Goal: Understand process/instructions

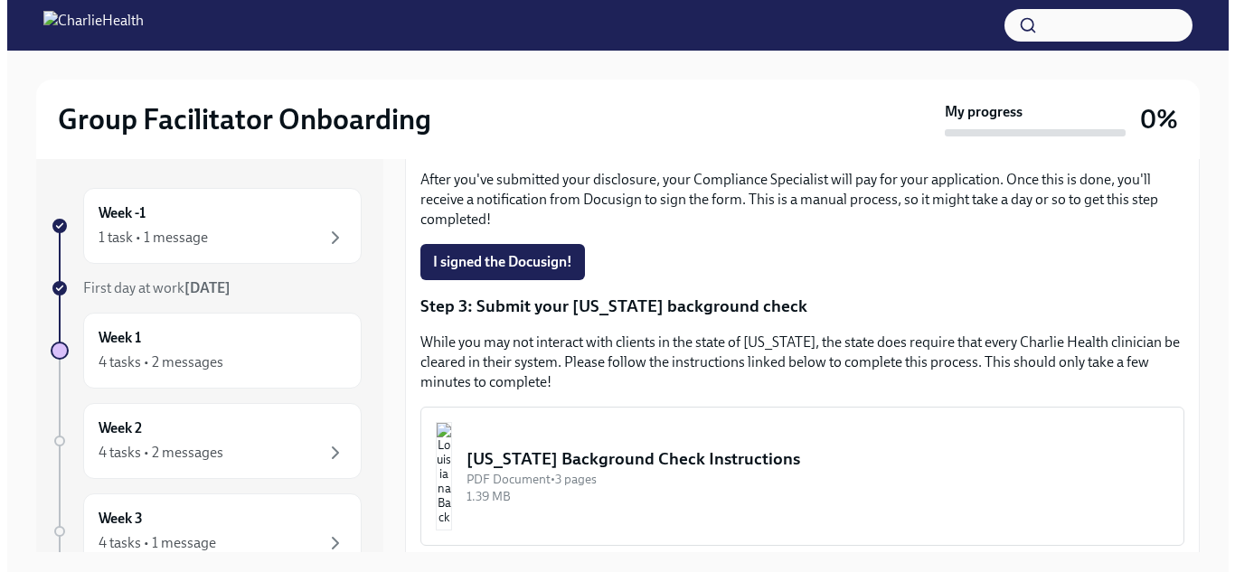
scroll to position [543, 0]
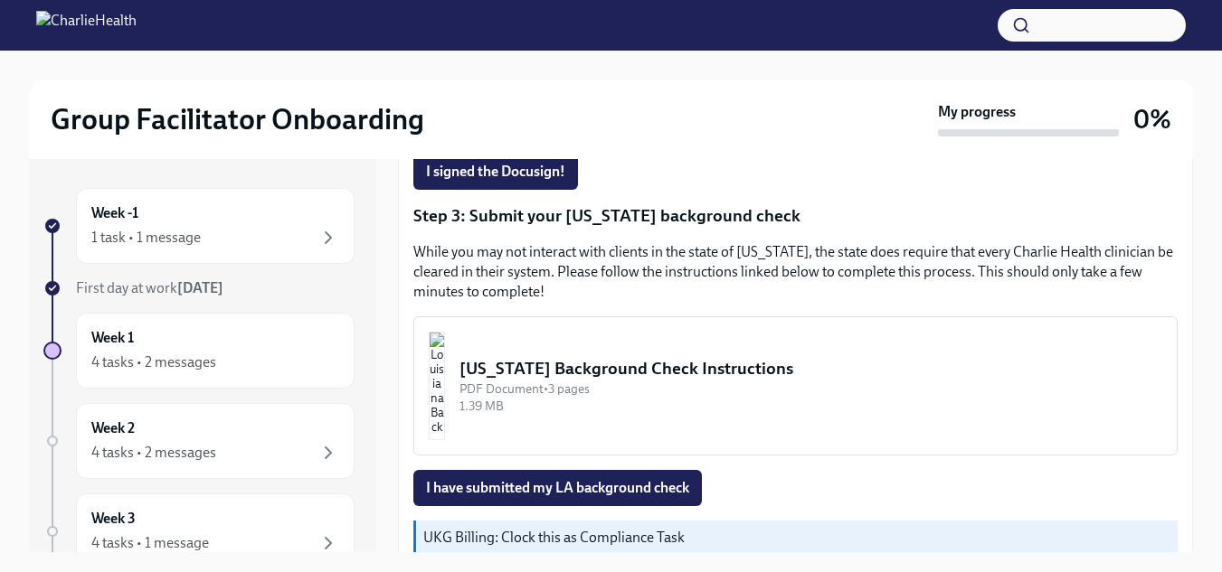
click at [780, 377] on div "[US_STATE] Background Check Instructions" at bounding box center [810, 369] width 703 height 24
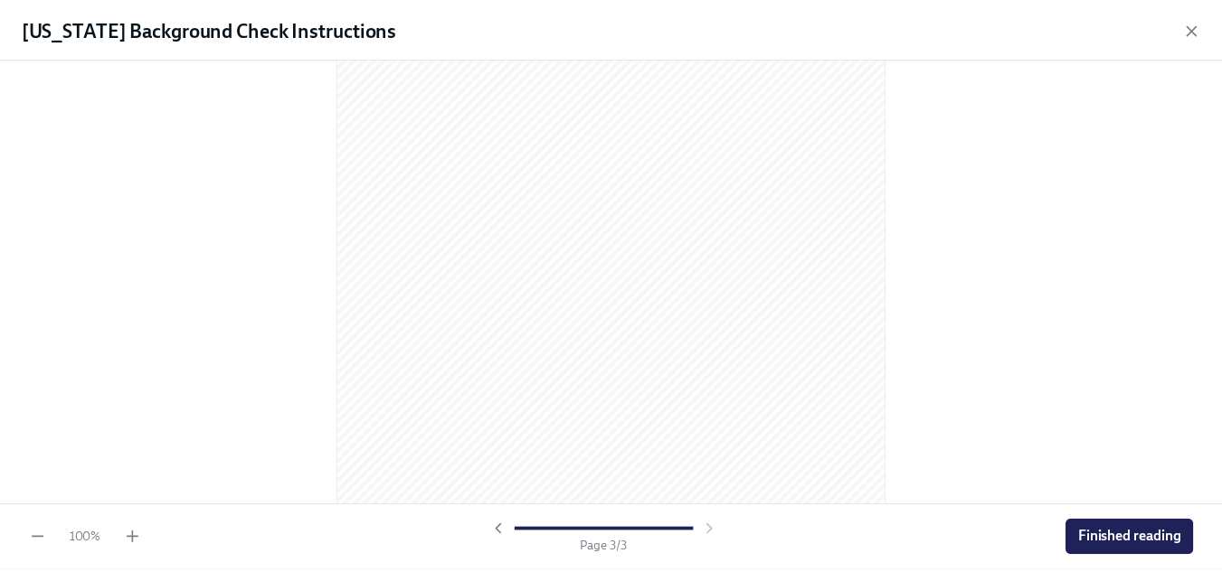
scroll to position [1764, 0]
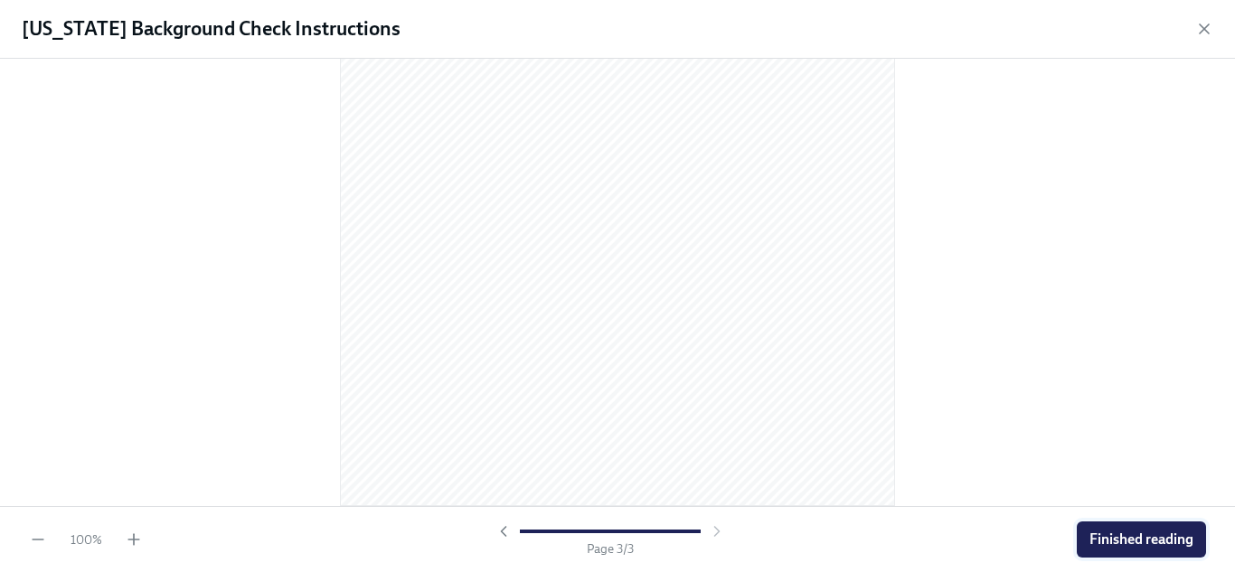
click at [1091, 549] on button "Finished reading" at bounding box center [1141, 540] width 129 height 36
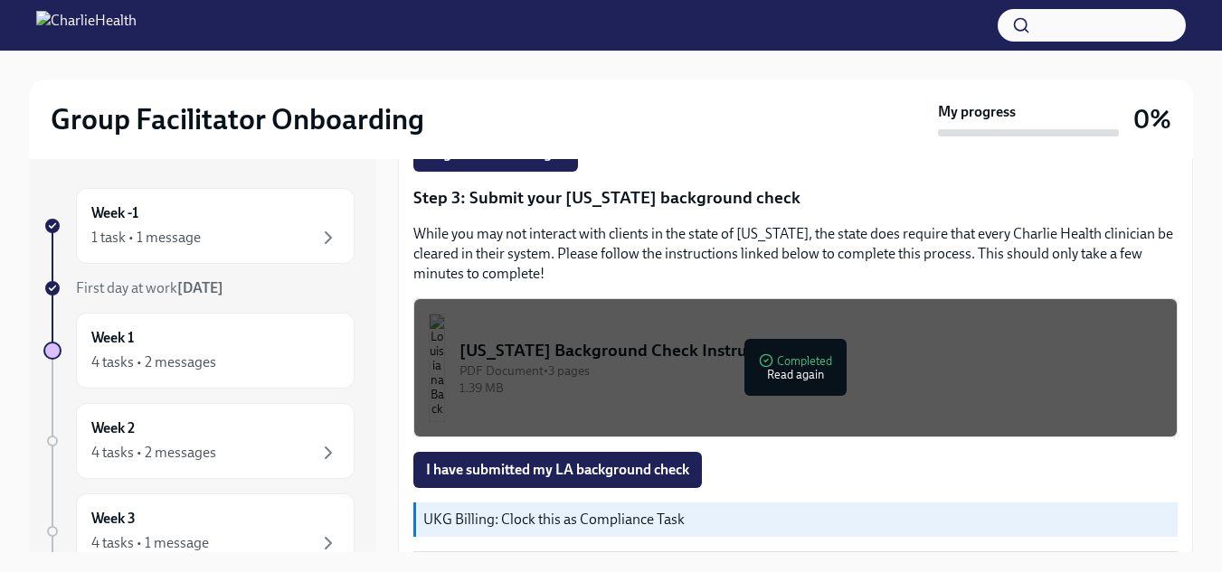
scroll to position [576, 0]
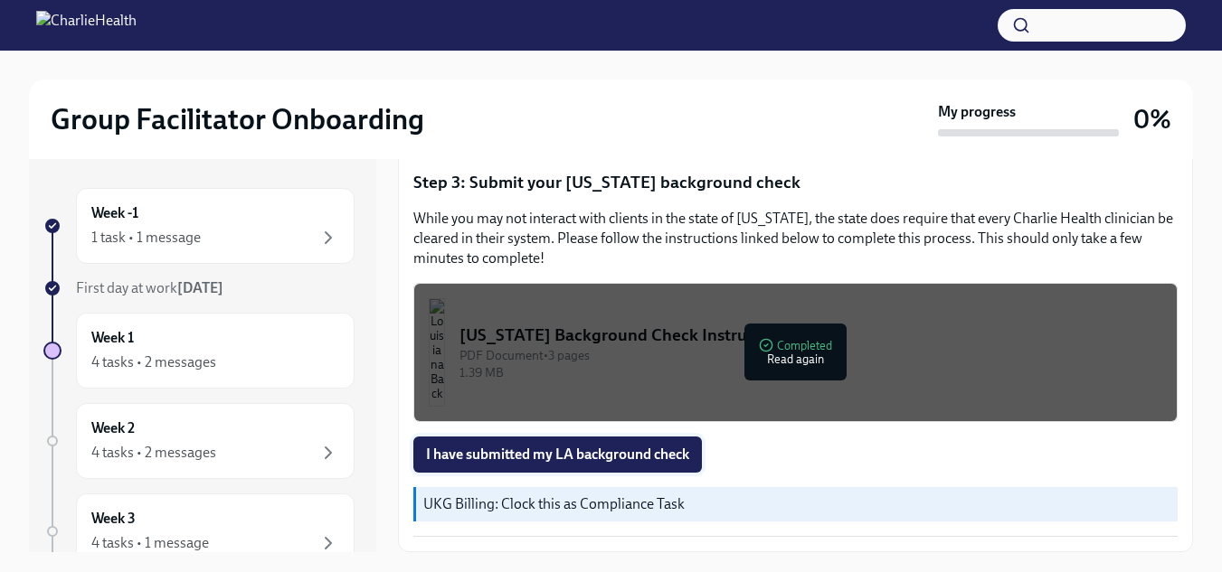
click at [626, 458] on span "I have submitted my LA background check" at bounding box center [557, 455] width 263 height 18
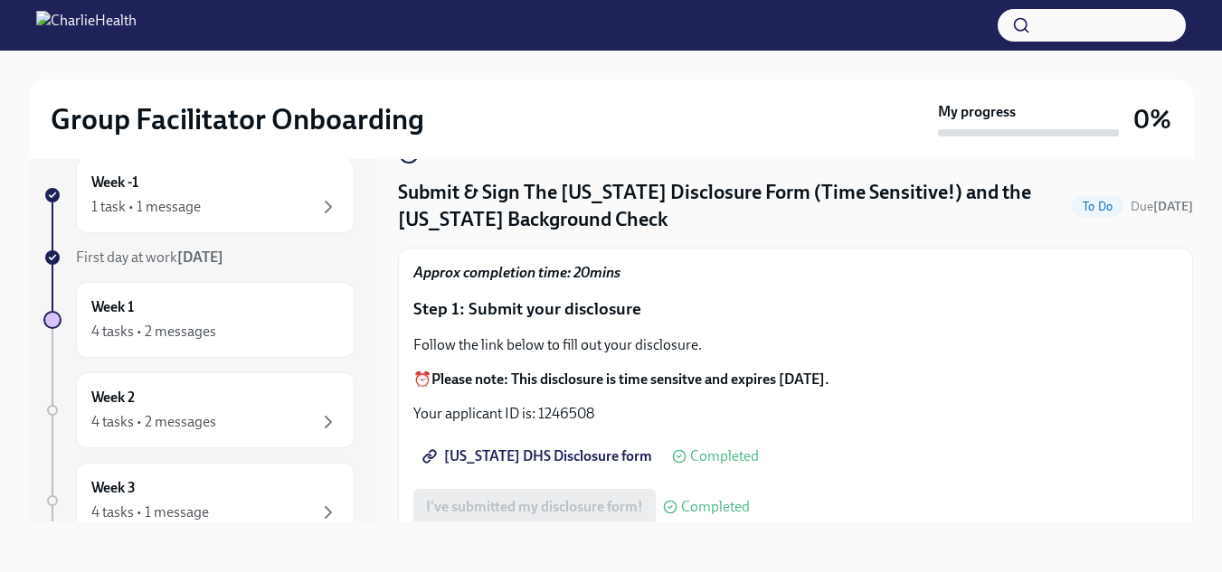
scroll to position [0, 0]
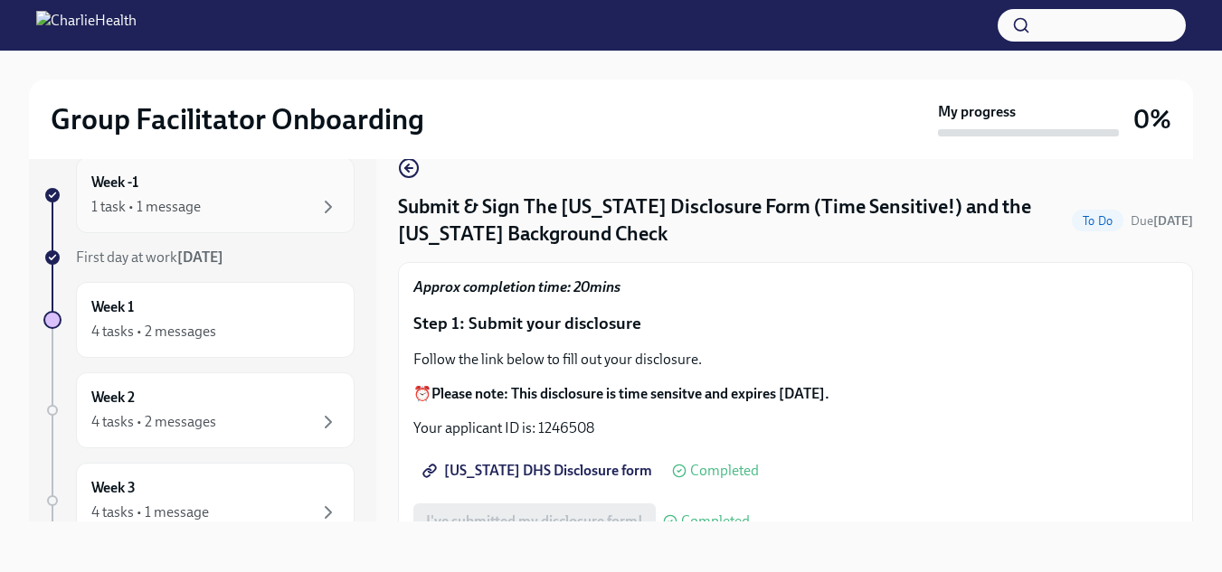
click at [216, 214] on div "1 task • 1 message" at bounding box center [215, 207] width 248 height 22
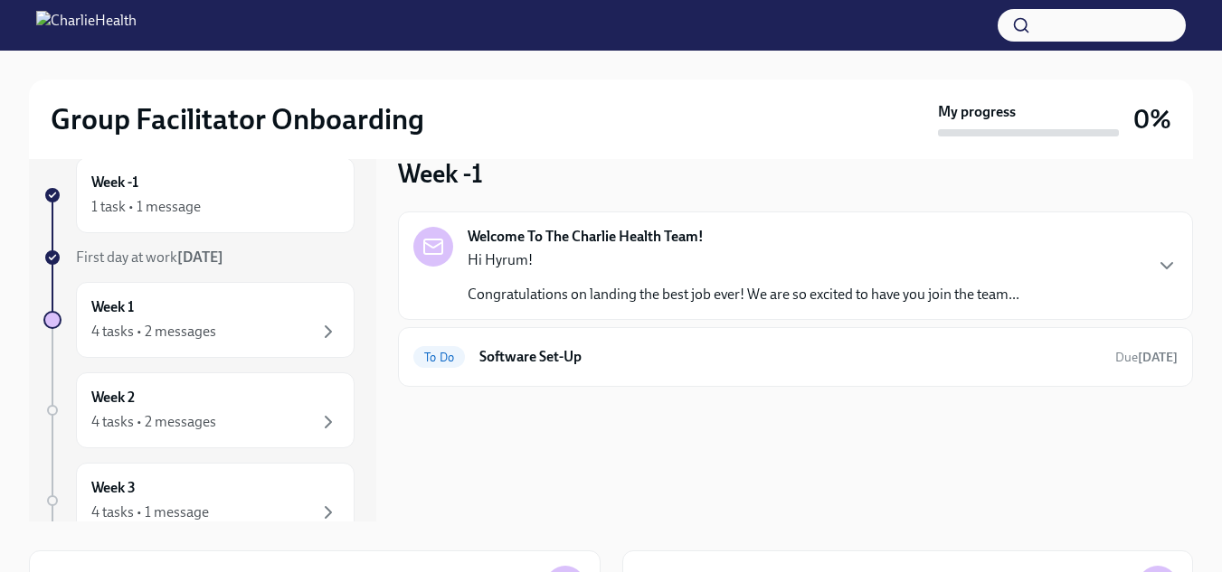
click at [540, 275] on div "Hi Hyrum! Congratulations on landing the best job ever! We are so excited to ha…" at bounding box center [743, 277] width 552 height 54
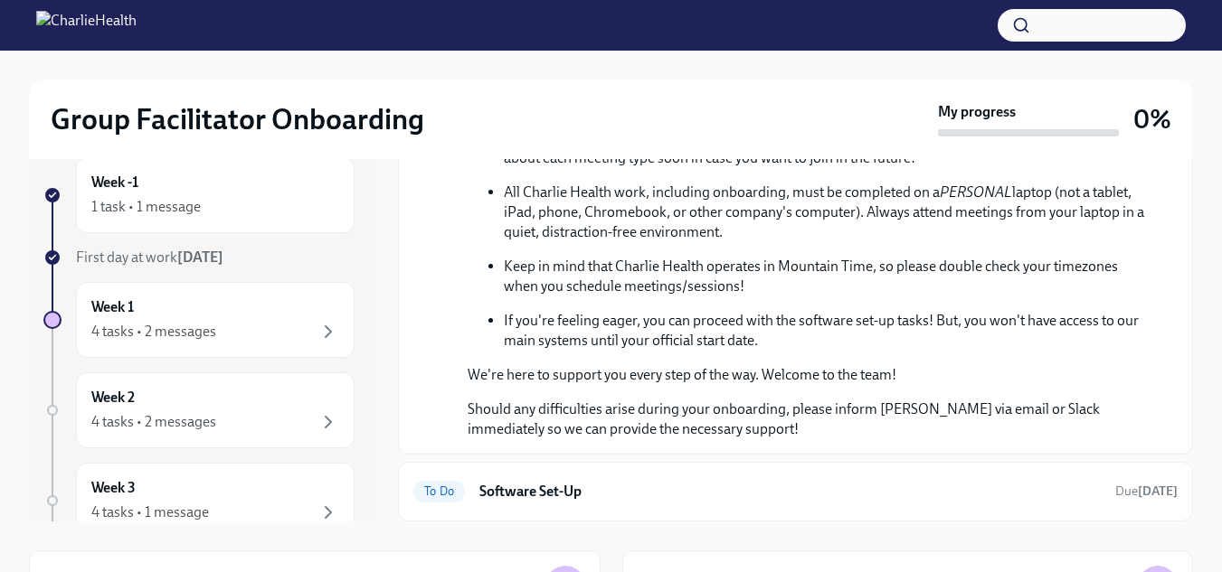
scroll to position [747, 0]
click at [497, 493] on h6 "Software Set-Up" at bounding box center [789, 492] width 621 height 20
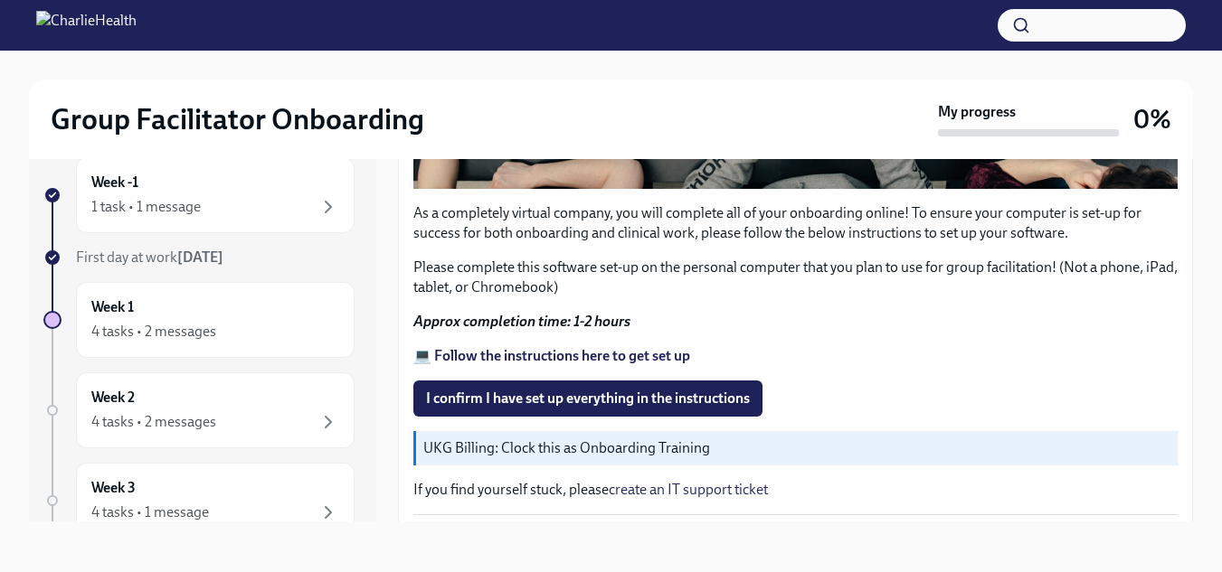
scroll to position [605, 0]
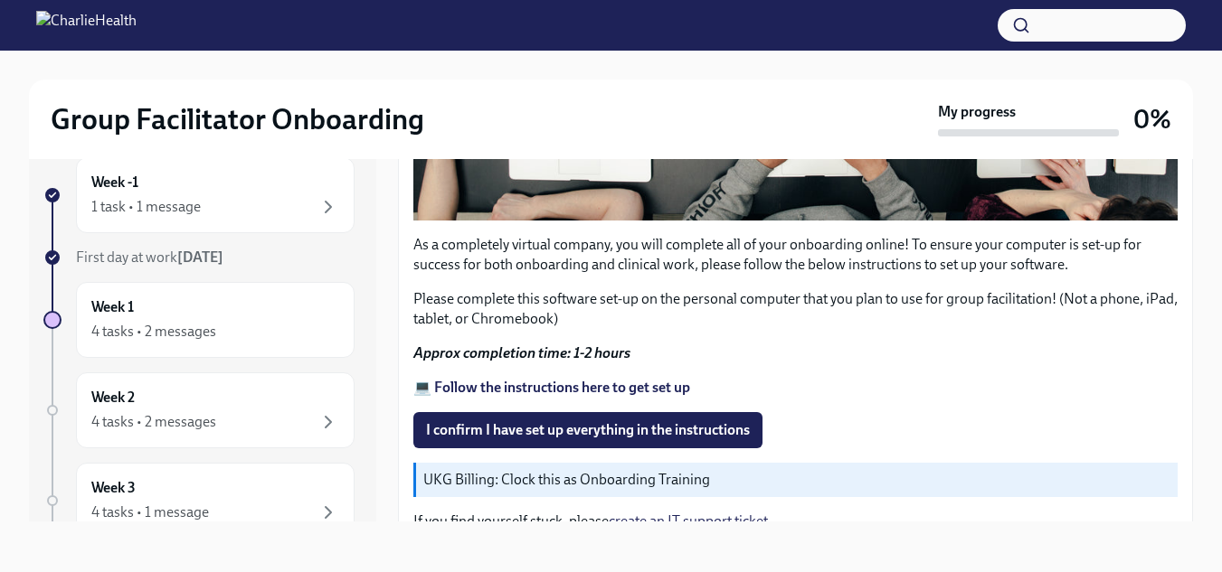
click at [661, 381] on strong "💻 Follow the instructions here to get set up" at bounding box center [551, 387] width 277 height 17
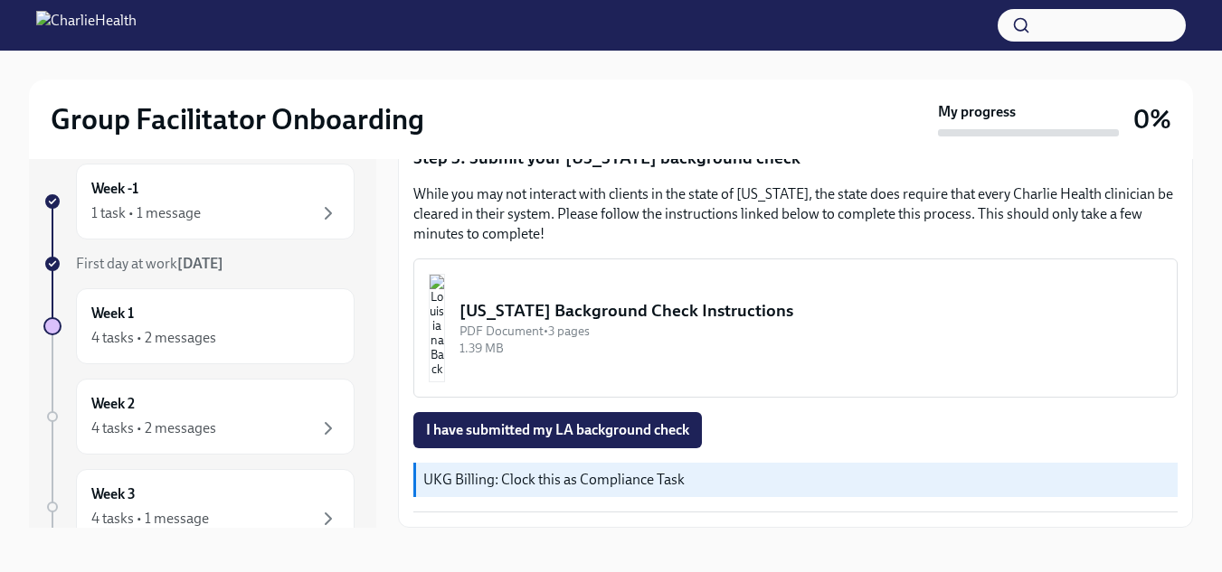
scroll to position [31, 0]
